Goal: Information Seeking & Learning: Learn about a topic

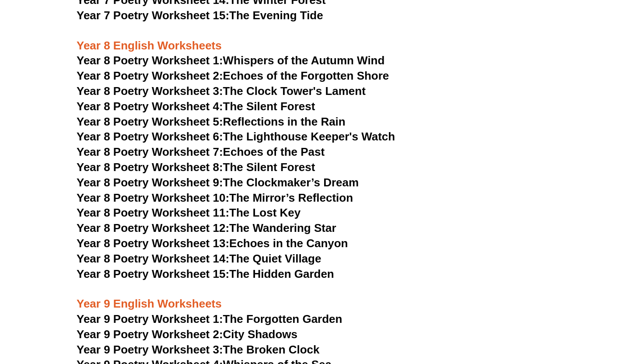
scroll to position [5299, 0]
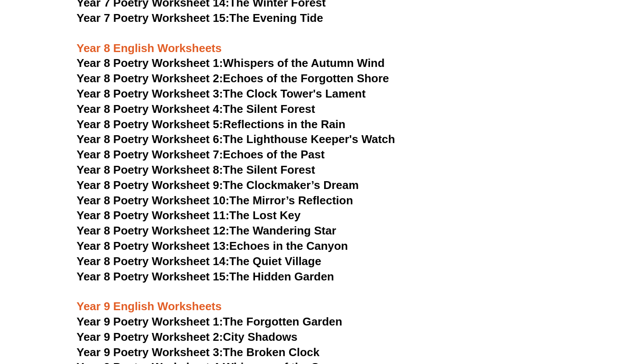
click at [201, 72] on span "Year 8 Poetry Worksheet 2:" at bounding box center [150, 78] width 147 height 13
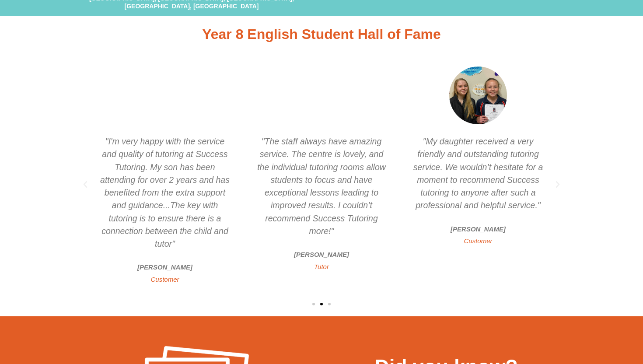
scroll to position [907, 0]
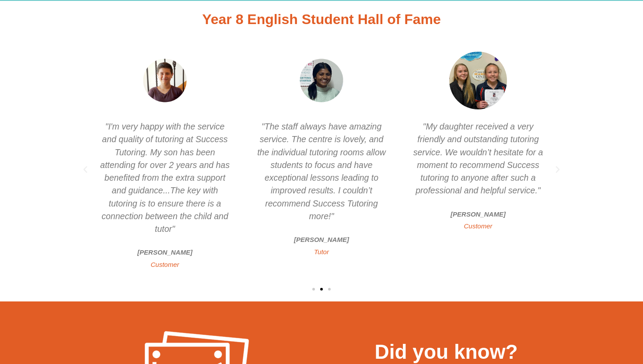
click at [330, 290] on div "Slides" at bounding box center [322, 289] width 490 height 12
click at [330, 290] on span "Go to slide 3" at bounding box center [329, 289] width 3 height 3
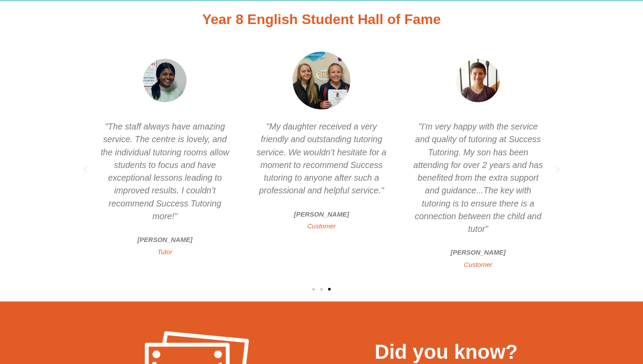
click at [314, 289] on span "Go to slide 1" at bounding box center [313, 289] width 3 height 3
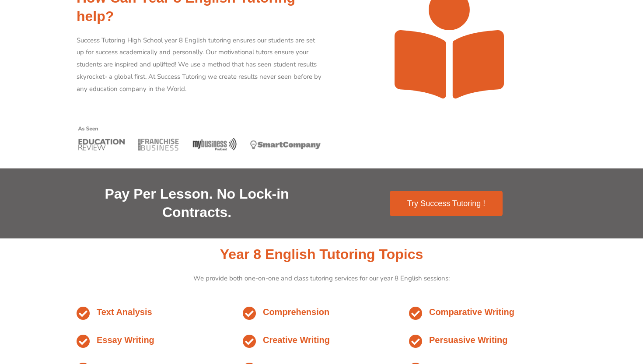
scroll to position [0, 0]
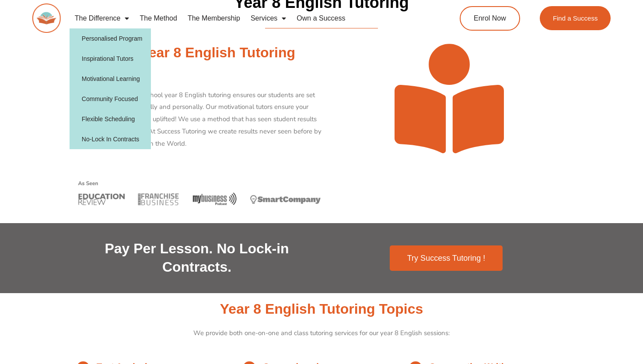
click at [109, 18] on link "The Difference" at bounding box center [102, 18] width 65 height 20
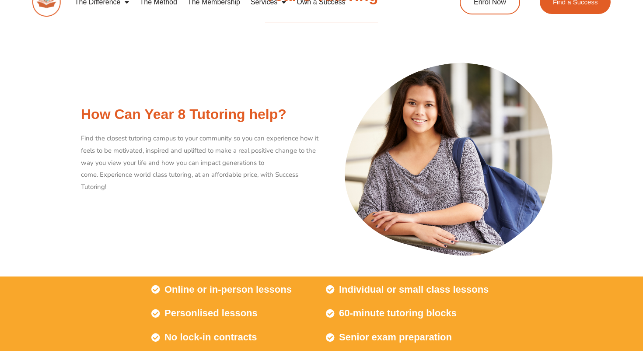
scroll to position [18, 0]
